Goal: Information Seeking & Learning: Learn about a topic

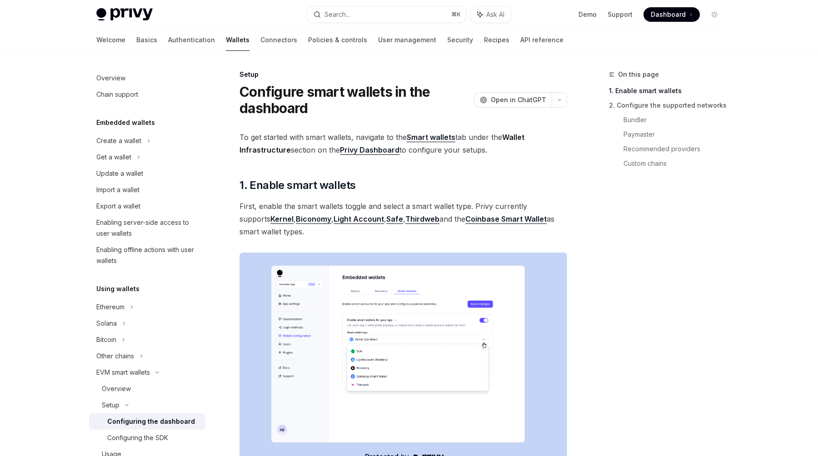
click at [296, 217] on link "Biconomy" at bounding box center [313, 220] width 35 height 10
click at [226, 183] on icon "Navigate to header" at bounding box center [227, 185] width 6 height 5
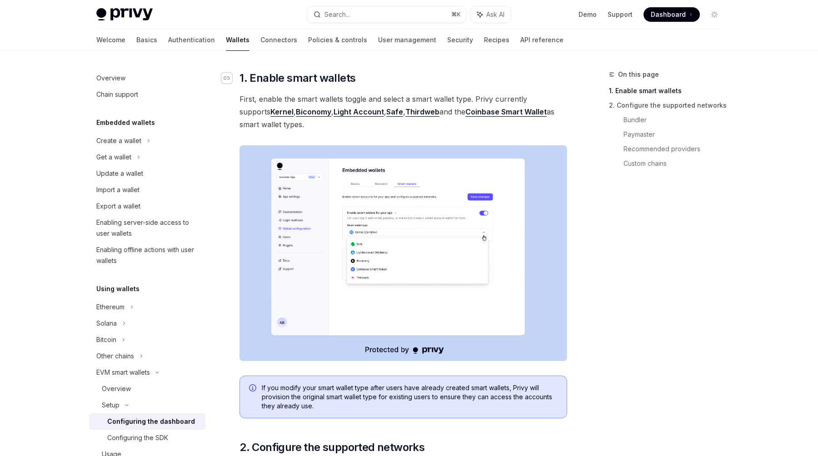
scroll to position [109, 0]
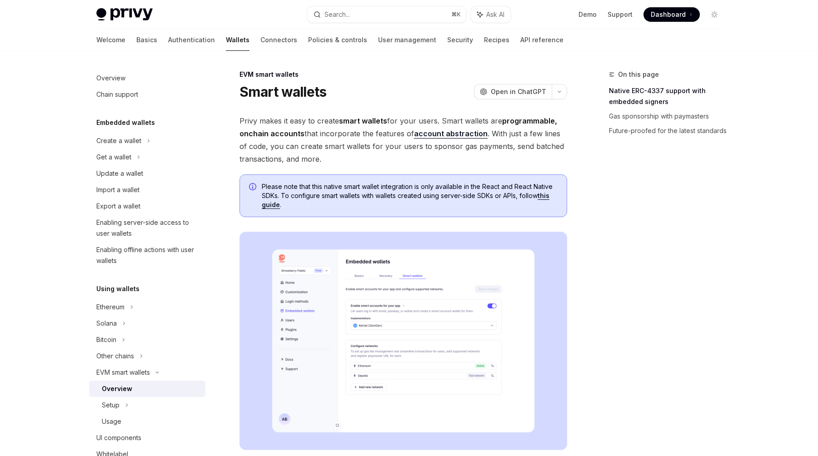
click at [286, 89] on h1 "Smart wallets" at bounding box center [283, 92] width 87 height 16
